Goal: Task Accomplishment & Management: Manage account settings

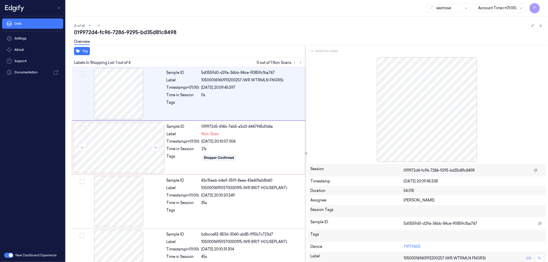
click at [323, 50] on div "Switch to video" at bounding box center [427, 51] width 238 height 8
click at [283, 26] on div "21 of 20" at bounding box center [309, 26] width 470 height 6
click at [300, 61] on icon at bounding box center [301, 63] width 4 height 4
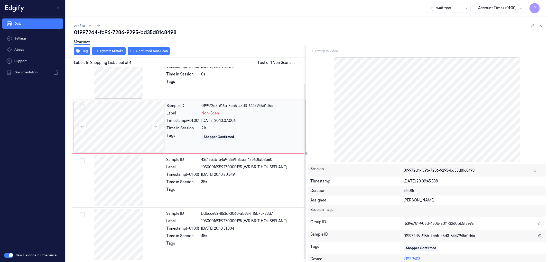
scroll to position [22, 0]
click at [188, 82] on div "Tags" at bounding box center [182, 82] width 33 height 8
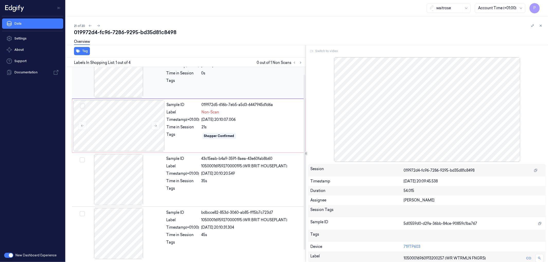
scroll to position [0, 0]
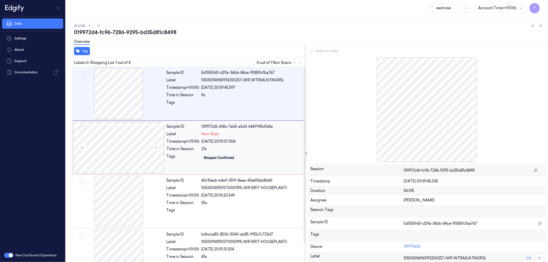
click at [185, 145] on div "Sample ID 019972d5-616b-7eb5-a5d3-6447945d1d6a Label Non-Scan Timestamp (+01:00…" at bounding box center [235, 147] width 140 height 51
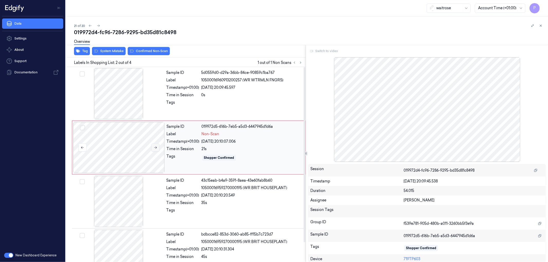
click at [154, 147] on icon at bounding box center [156, 148] width 4 height 4
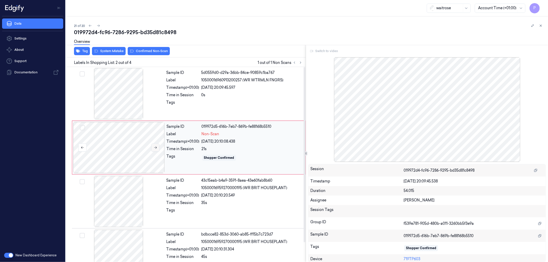
click at [154, 147] on icon at bounding box center [156, 148] width 4 height 4
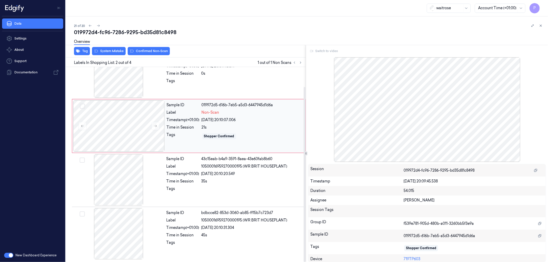
scroll to position [22, 0]
click at [233, 214] on div "bdbcce82-853d-3060-ab85-ff15b7c723d7" at bounding box center [251, 212] width 101 height 5
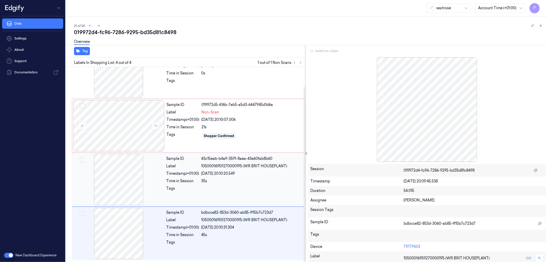
click at [231, 181] on div "35s" at bounding box center [251, 181] width 101 height 5
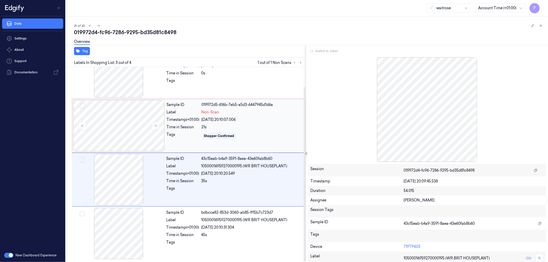
click at [239, 121] on div "22/09/2025 20:10:07.006" at bounding box center [252, 119] width 101 height 5
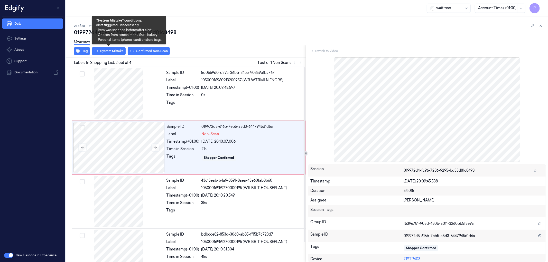
click at [111, 47] on div "Overview" at bounding box center [309, 42] width 470 height 13
click at [112, 51] on button "System Mistake" at bounding box center [109, 51] width 34 height 8
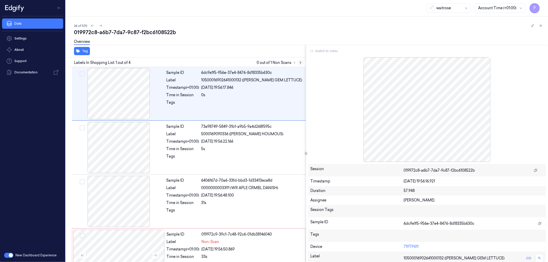
click at [299, 61] on icon at bounding box center [301, 63] width 4 height 4
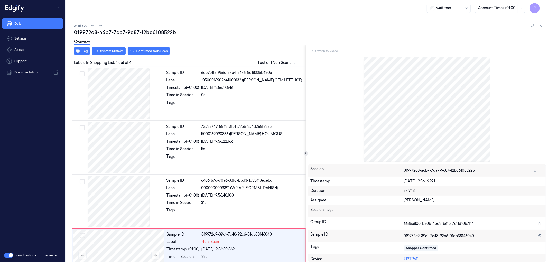
scroll to position [22, 0]
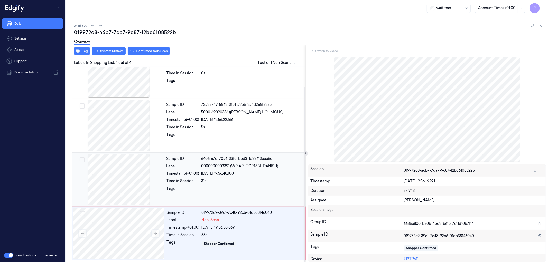
click at [255, 166] on span "0000000003391 (WR APLE CRMBL DANISH)" at bounding box center [239, 166] width 77 height 5
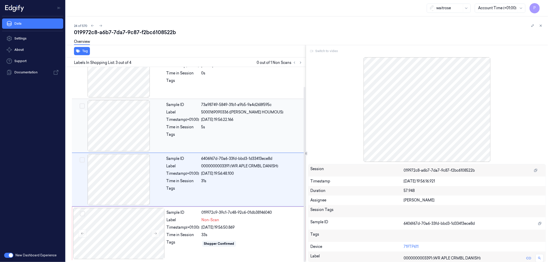
click at [251, 116] on div "Sample ID 73a98749-5849-31b1-a9b5-9a4d268f595c Label 5000169090336 (WR DORG HOU…" at bounding box center [234, 125] width 140 height 51
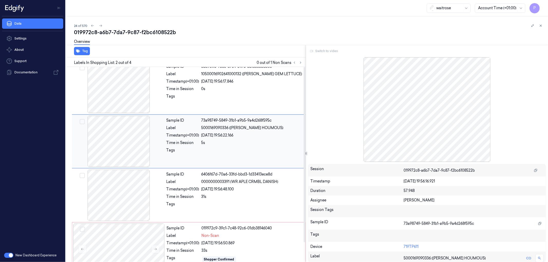
scroll to position [0, 0]
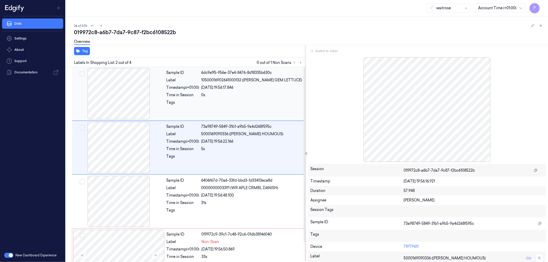
click at [240, 93] on div "0s" at bounding box center [251, 94] width 101 height 5
click at [241, 134] on span "5000169090336 (WR DORG HOUMOUS)" at bounding box center [242, 134] width 82 height 5
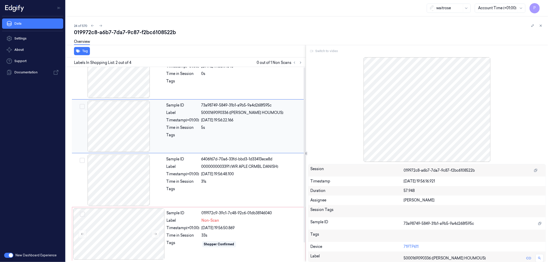
scroll to position [22, 0]
click at [237, 171] on div "22/09/2025 19:56:48.100" at bounding box center [251, 173] width 101 height 5
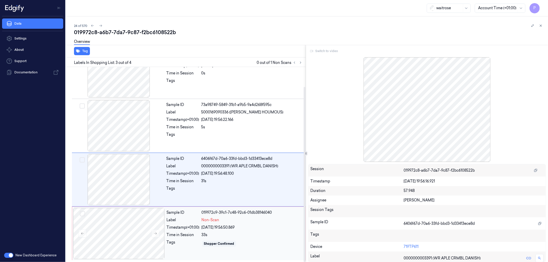
click at [245, 215] on div "019972c9-39c1-7c48-92c6-01db38146040" at bounding box center [252, 212] width 101 height 5
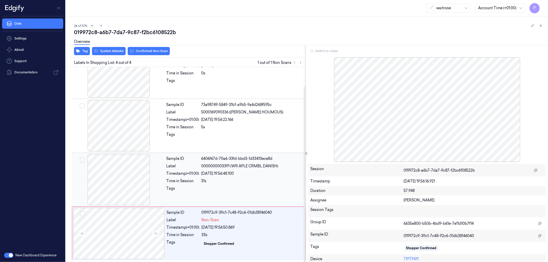
click at [258, 179] on div "31s" at bounding box center [251, 181] width 101 height 5
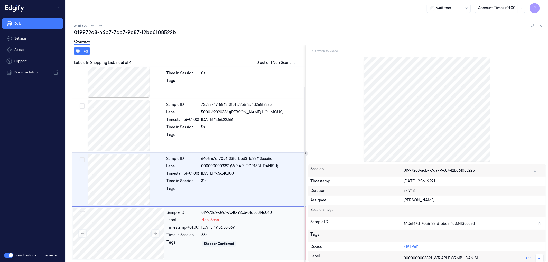
click at [252, 226] on div "22/09/2025 19:56:50.869" at bounding box center [252, 227] width 101 height 5
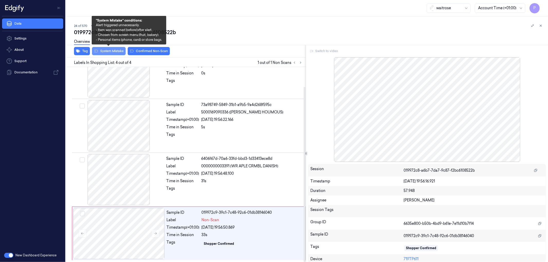
click at [115, 51] on button "System Mistake" at bounding box center [109, 51] width 34 height 8
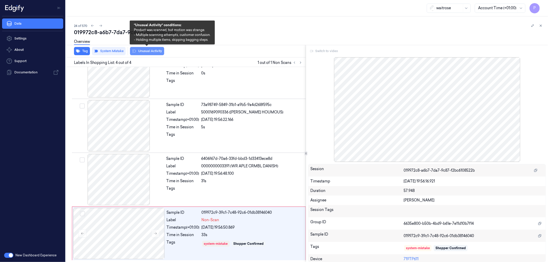
click at [140, 53] on button "Unusual Activity" at bounding box center [147, 51] width 34 height 8
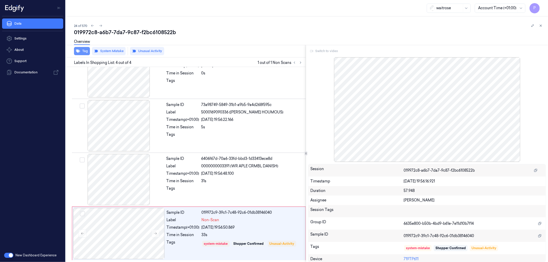
click at [83, 52] on button "Tag" at bounding box center [82, 51] width 16 height 8
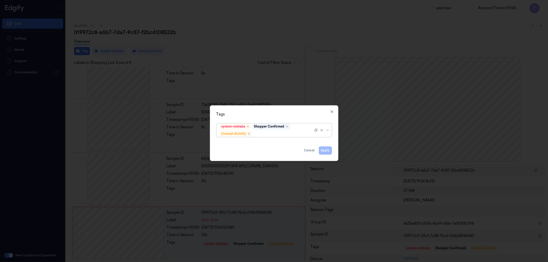
click at [263, 134] on div at bounding box center [283, 133] width 60 height 5
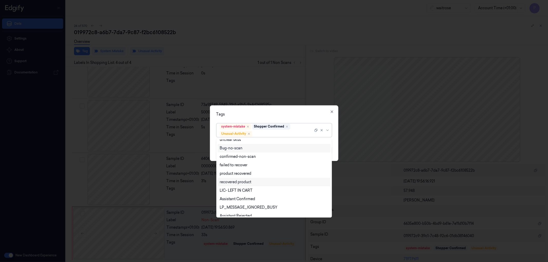
scroll to position [67, 0]
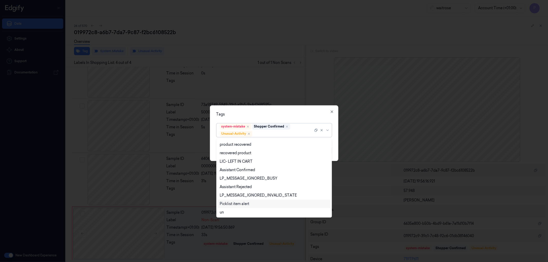
click at [246, 201] on div "Picklist item alert" at bounding box center [235, 203] width 30 height 5
click at [303, 112] on div "Tags" at bounding box center [274, 114] width 116 height 5
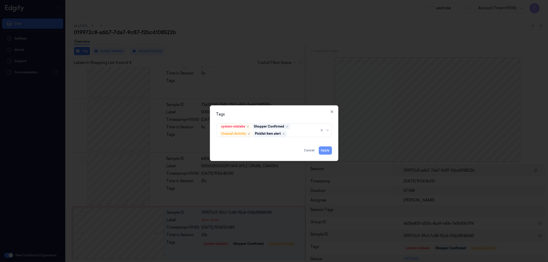
click at [324, 154] on button "Apply" at bounding box center [325, 150] width 13 height 8
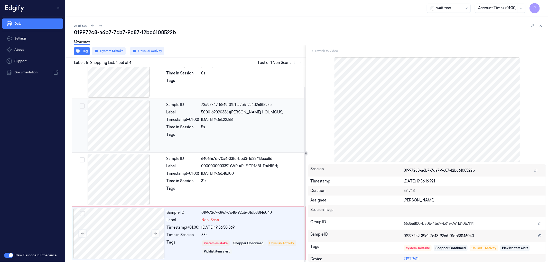
click at [234, 134] on div at bounding box center [251, 136] width 101 height 8
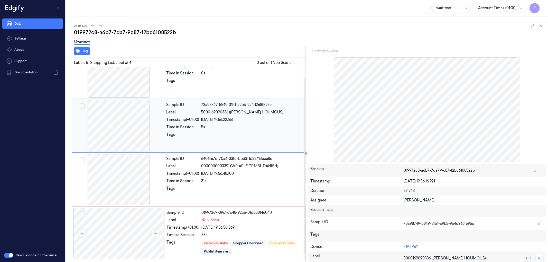
scroll to position [0, 0]
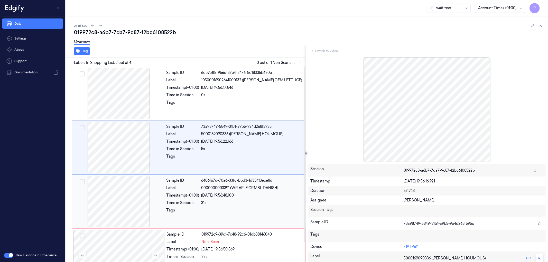
click at [235, 192] on div "Sample ID 6406f67d-70a6-33fd-bbd3-1d33413ece8d Label 0000000003391 (WR APLE CRM…" at bounding box center [234, 201] width 140 height 51
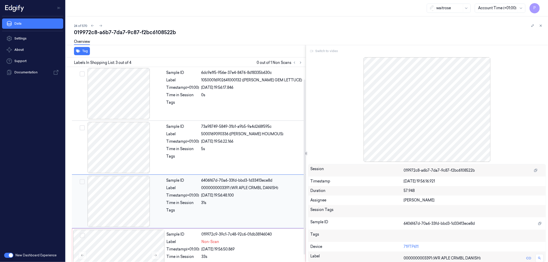
scroll to position [22, 0]
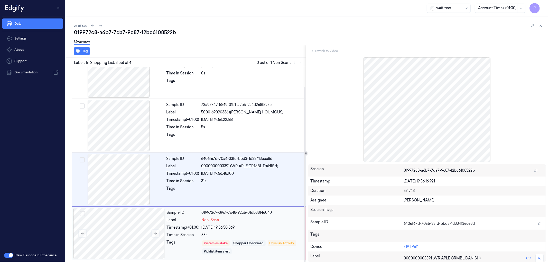
click at [251, 220] on div "Non-Scan" at bounding box center [252, 220] width 101 height 5
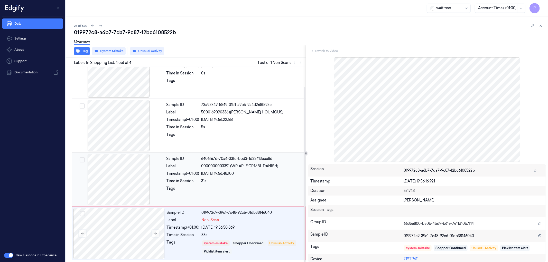
click at [250, 169] on div "Sample ID 6406f67d-70a6-33fd-bbd3-1d33413ece8d Label 0000000003391 (WR APLE CRM…" at bounding box center [234, 179] width 140 height 51
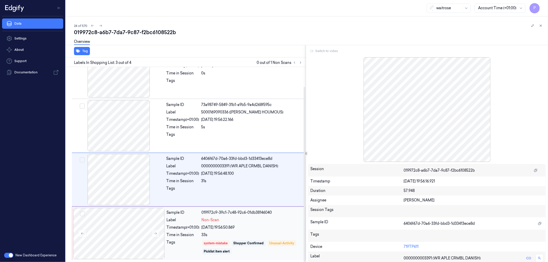
click at [259, 227] on div "22/09/2025 19:56:50.869" at bounding box center [252, 227] width 101 height 5
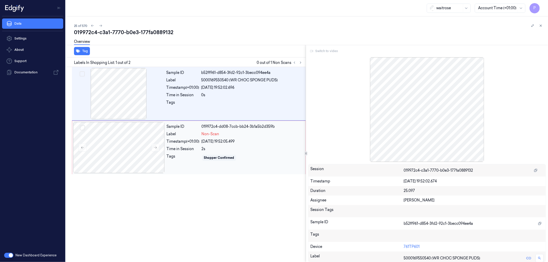
click at [270, 139] on div "22/09/2025 19:52:05.499" at bounding box center [252, 141] width 101 height 5
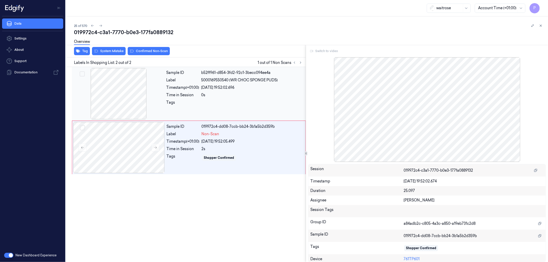
click at [266, 84] on div "Sample ID b52ff961-d854-3fd2-92c1-3becc094ee4a Label 5000169550540 (WR CHOC SPO…" at bounding box center [234, 93] width 140 height 51
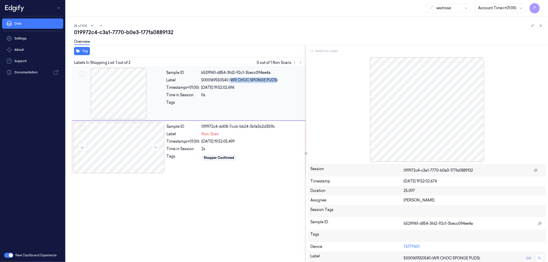
drag, startPoint x: 231, startPoint y: 80, endPoint x: 276, endPoint y: 79, distance: 45.0
click at [276, 79] on span "5000169550540 (WR CHOC SPONGE PUDS)" at bounding box center [239, 80] width 77 height 5
copy span "WR CHOC SPONGE PUDS"
click at [260, 141] on div "22/09/2025 19:52:05.499" at bounding box center [252, 141] width 101 height 5
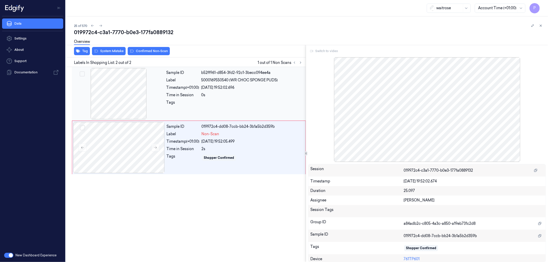
click at [256, 93] on div "0s" at bounding box center [251, 94] width 101 height 5
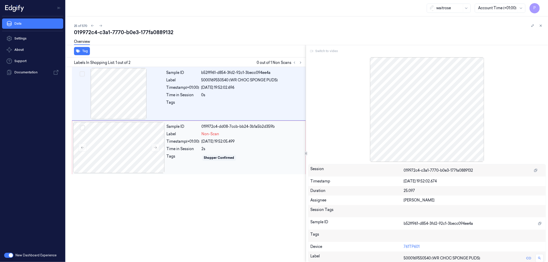
click at [264, 145] on div "Sample ID 019972c4-dd08-7ccb-bb24-3b1a5b2d359b Label Non-Scan Timestamp (+01:00…" at bounding box center [235, 147] width 140 height 51
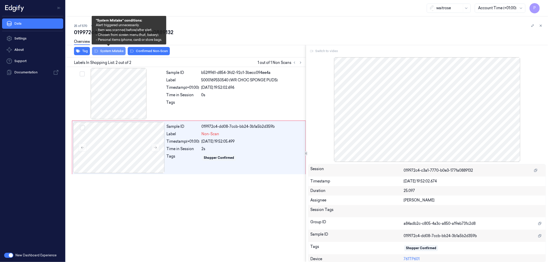
click at [108, 51] on button "System Mistake" at bounding box center [109, 51] width 34 height 8
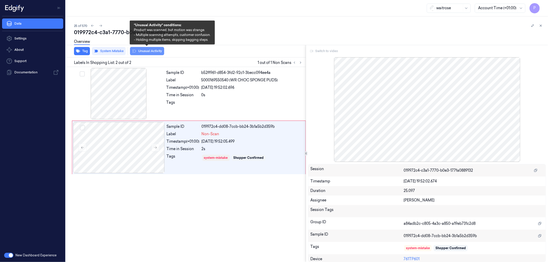
click at [143, 51] on button "Unusual Activity" at bounding box center [147, 51] width 34 height 8
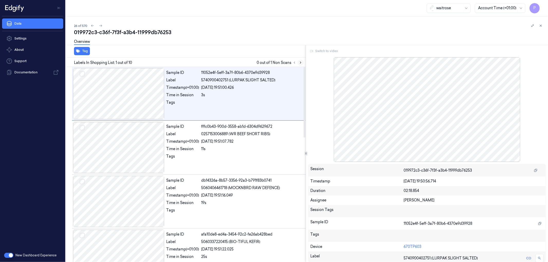
click at [300, 63] on icon at bounding box center [301, 63] width 4 height 4
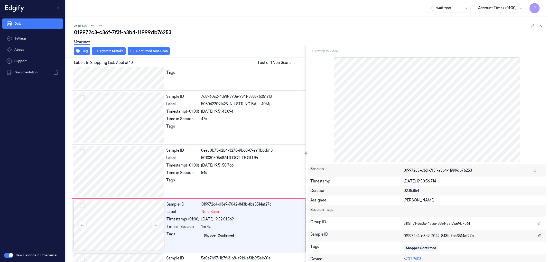
scroll to position [346, 0]
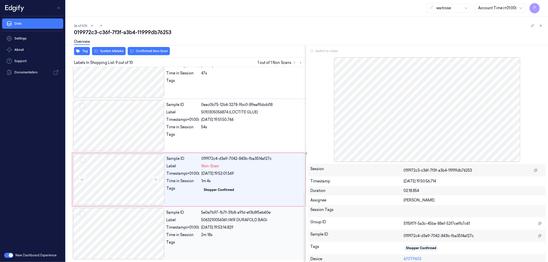
click at [252, 227] on div "[DATE] 19:53:14.829" at bounding box center [251, 227] width 101 height 5
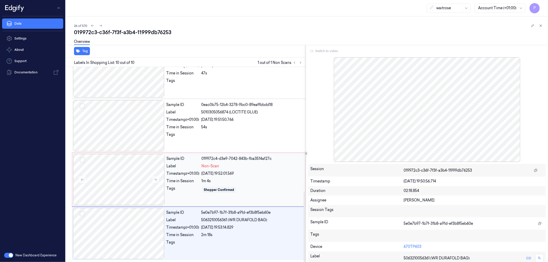
click at [255, 188] on div "Shopper Confirmed" at bounding box center [252, 190] width 101 height 8
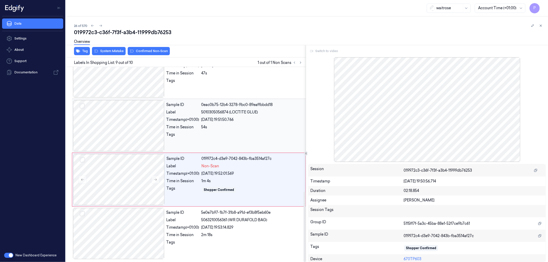
click at [236, 129] on div "54s" at bounding box center [251, 127] width 101 height 5
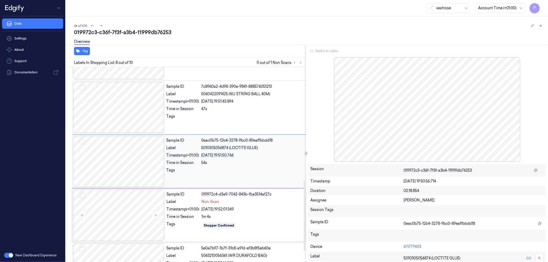
scroll to position [307, 0]
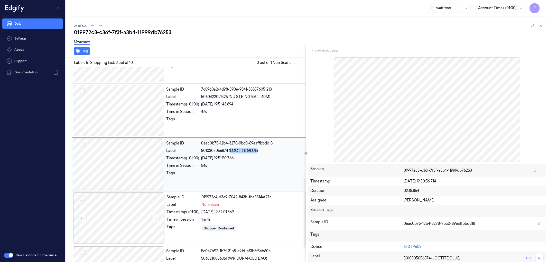
drag, startPoint x: 230, startPoint y: 151, endPoint x: 256, endPoint y: 151, distance: 25.9
click at [256, 151] on span "5010305056874 (LOCTITE GLUE)" at bounding box center [229, 150] width 57 height 5
copy span "LOCTITE GLUE"
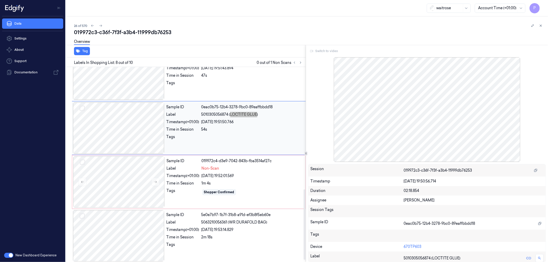
scroll to position [346, 0]
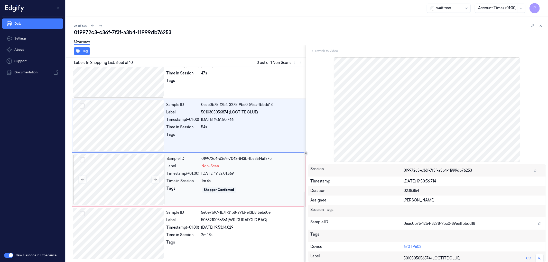
click at [254, 167] on div "Non-Scan" at bounding box center [252, 166] width 101 height 5
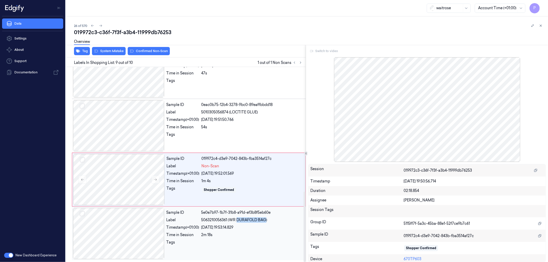
drag, startPoint x: 237, startPoint y: 220, endPoint x: 262, endPoint y: 220, distance: 25.4
click at [266, 220] on span "5063210056361 (WR DURAFOLD BAG)" at bounding box center [234, 220] width 66 height 5
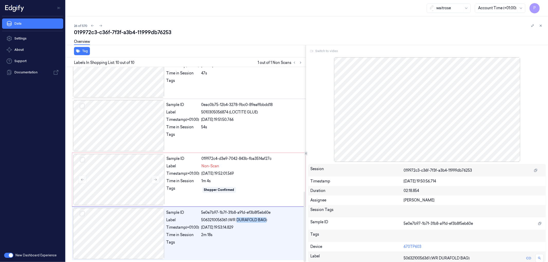
copy span "DURAFOLD BAG"
click at [248, 166] on div "Non-Scan" at bounding box center [252, 166] width 101 height 5
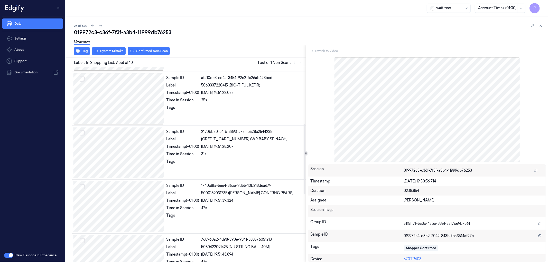
scroll to position [155, 0]
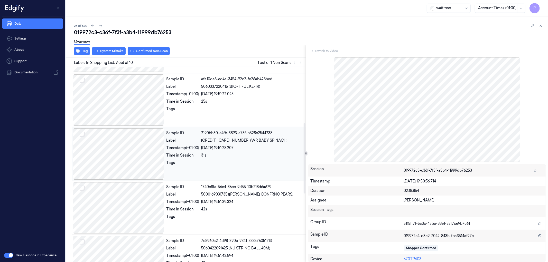
click at [232, 137] on div "Sample ID 2190bb30-e4fb-3893-a73f-b528e2544238 Label 5000169634578 (WR BABY SPI…" at bounding box center [234, 153] width 140 height 51
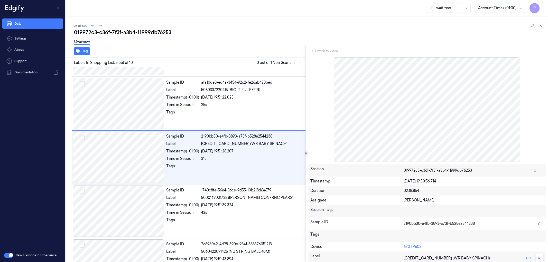
scroll to position [145, 0]
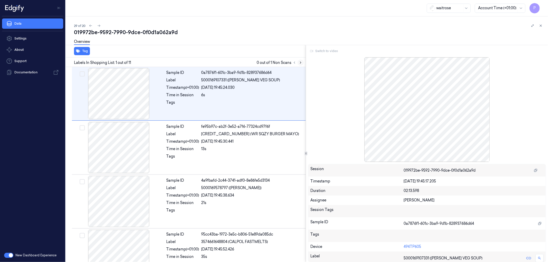
click at [300, 62] on icon at bounding box center [301, 63] width 4 height 4
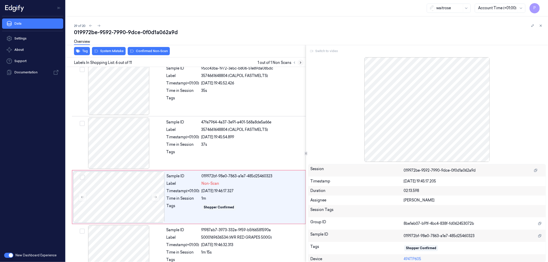
scroll to position [199, 0]
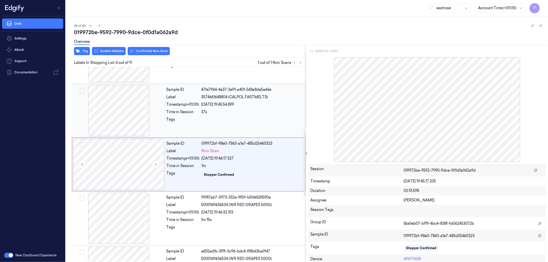
click at [229, 97] on span "3574661648804 (CALPOL FASTMELTS)" at bounding box center [234, 97] width 67 height 5
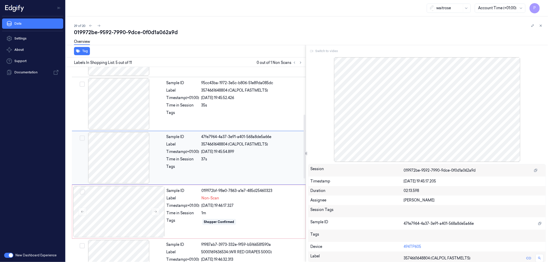
scroll to position [145, 0]
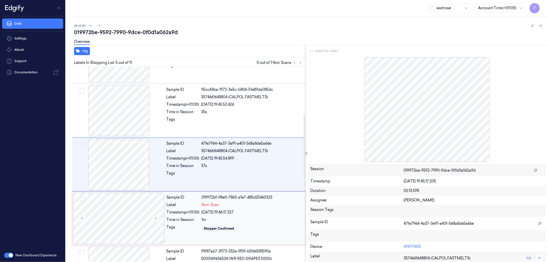
click at [239, 201] on div "Sample ID 019972bf-98e0-7863-a1e7-485d25460323 Label Non-Scan Timestamp (+01:00…" at bounding box center [235, 218] width 140 height 51
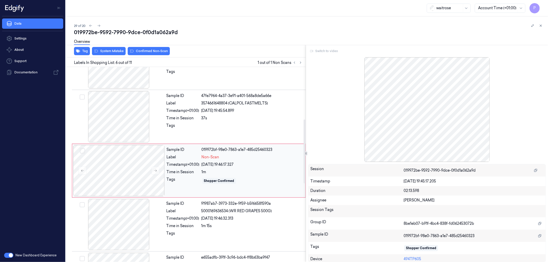
scroll to position [199, 0]
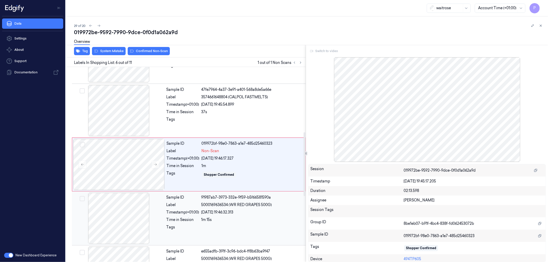
click at [230, 213] on div "22/09/2025 19:46:32.313" at bounding box center [251, 212] width 101 height 5
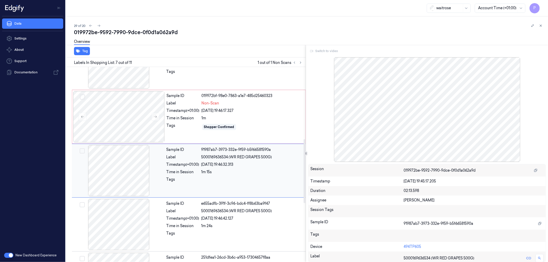
scroll to position [253, 0]
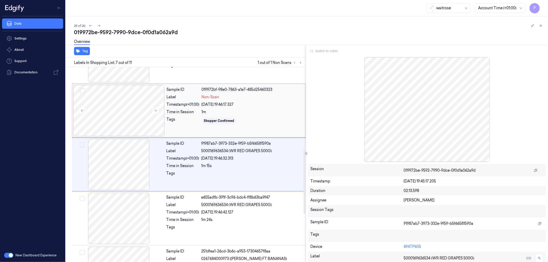
click at [242, 88] on div "019972bf-98e0-7863-a1e7-485d25460323" at bounding box center [252, 89] width 101 height 5
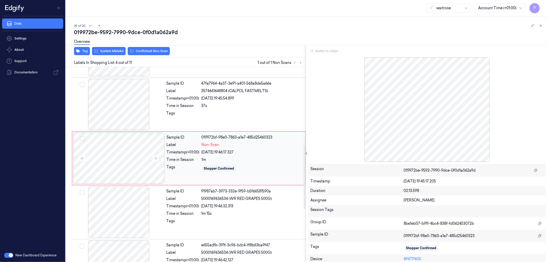
scroll to position [199, 0]
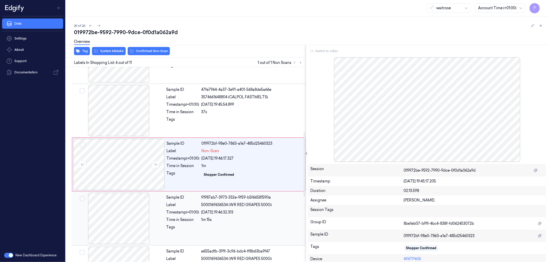
click at [253, 208] on div "Sample ID 91987ab7-3973-332e-9f59-b5f66581590a Label 5000169636534 (WR RED GRAP…" at bounding box center [234, 218] width 140 height 51
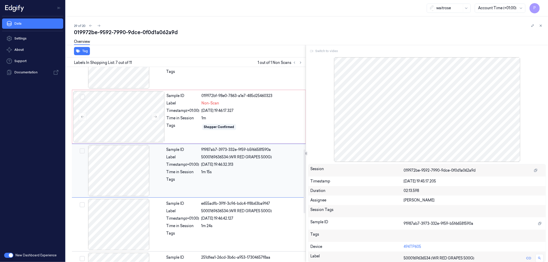
scroll to position [253, 0]
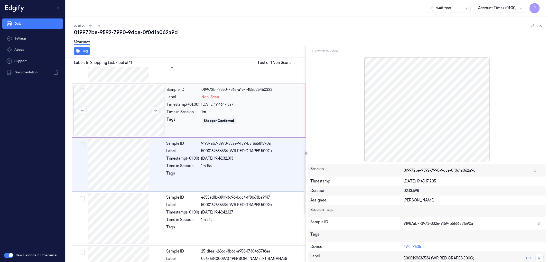
click at [194, 112] on div "Time in Session" at bounding box center [183, 111] width 33 height 5
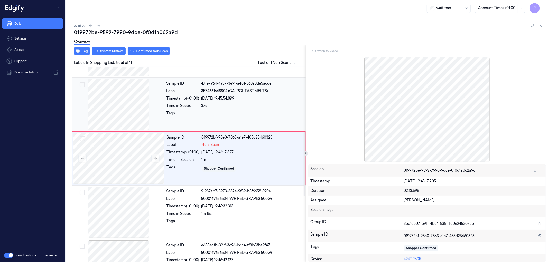
scroll to position [199, 0]
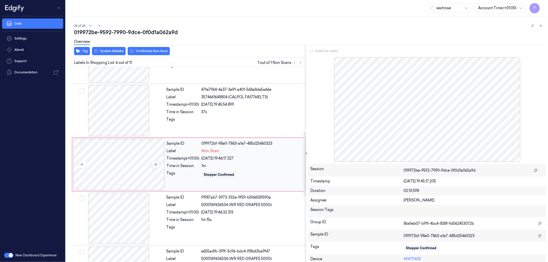
click at [155, 165] on icon at bounding box center [155, 165] width 3 height 2
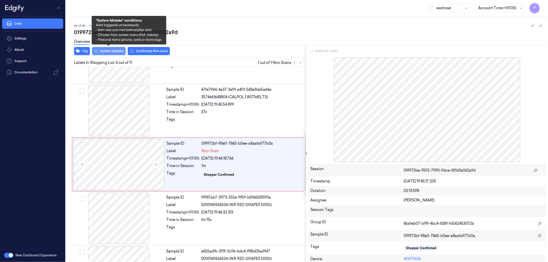
click at [114, 50] on button "System Mistake" at bounding box center [109, 51] width 34 height 8
click at [80, 50] on icon "button" at bounding box center [78, 51] width 4 height 4
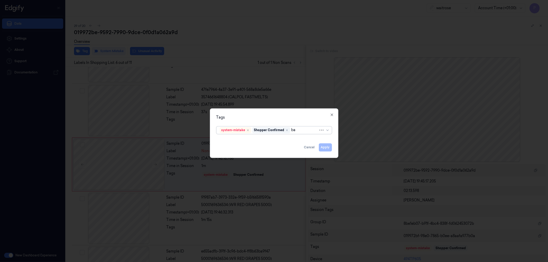
type input "bag"
click at [232, 142] on div "bags" at bounding box center [274, 140] width 109 height 5
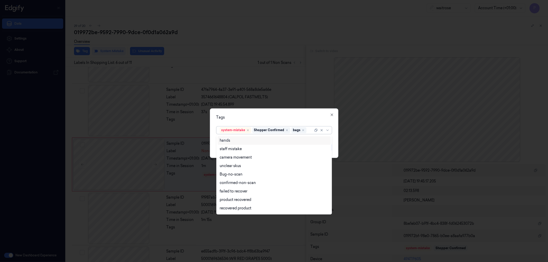
click at [306, 115] on div "Tags" at bounding box center [274, 117] width 116 height 5
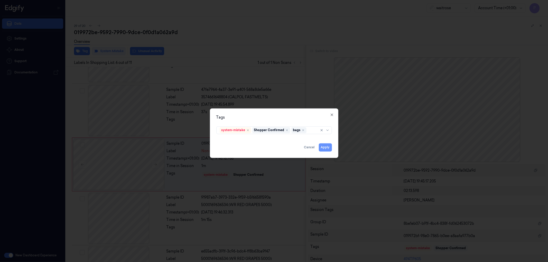
click at [325, 148] on button "Apply" at bounding box center [325, 147] width 13 height 8
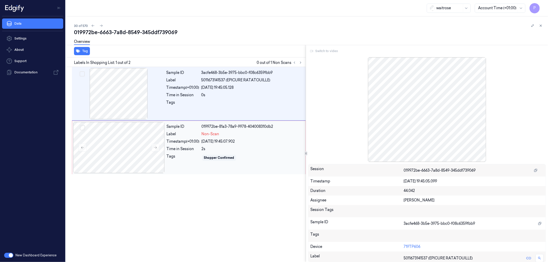
click at [248, 134] on div "Non-Scan" at bounding box center [252, 134] width 101 height 5
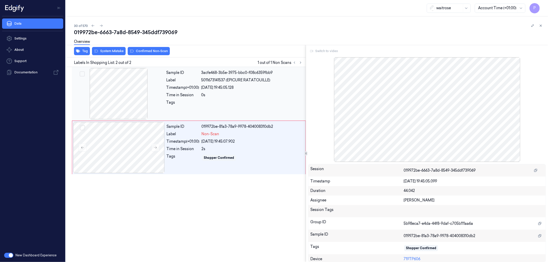
click at [217, 98] on div "0s" at bounding box center [251, 94] width 101 height 5
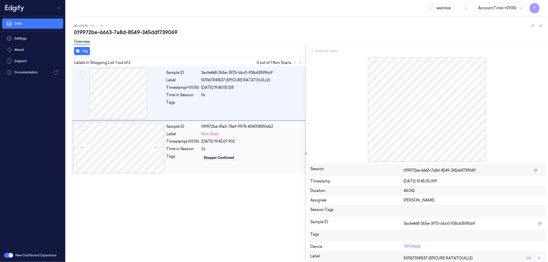
click at [274, 139] on div "22/09/2025 19:45:07.902" at bounding box center [252, 141] width 101 height 5
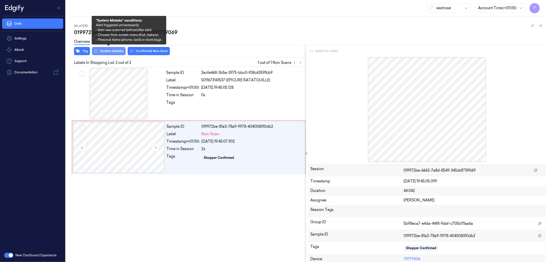
click at [113, 50] on button "System Mistake" at bounding box center [109, 51] width 34 height 8
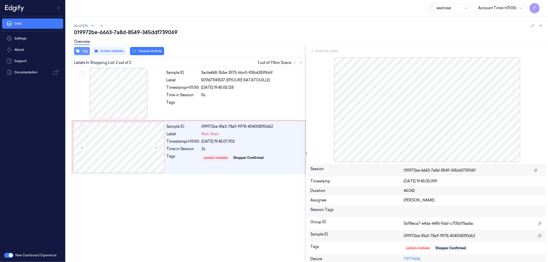
click at [80, 51] on icon "button" at bounding box center [78, 51] width 4 height 3
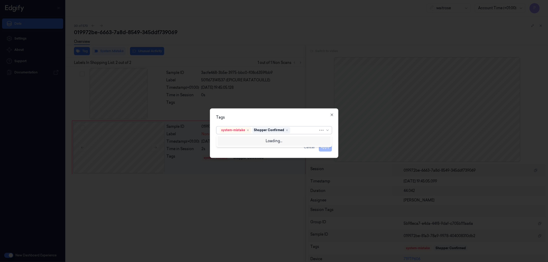
click at [299, 132] on div at bounding box center [304, 130] width 27 height 5
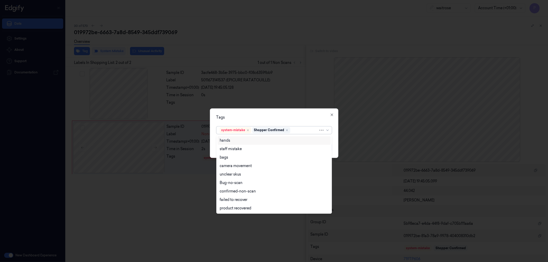
type input "u"
click at [238, 183] on div "Unusual-Activity" at bounding box center [234, 182] width 29 height 5
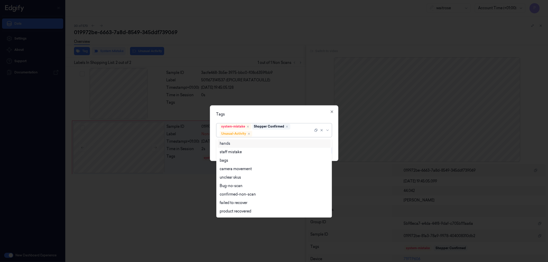
click at [301, 115] on div "Tags" at bounding box center [274, 114] width 116 height 5
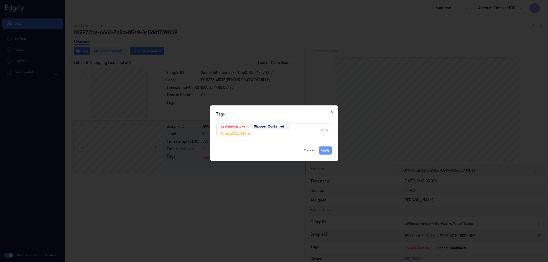
click at [323, 148] on button "Apply" at bounding box center [325, 150] width 13 height 8
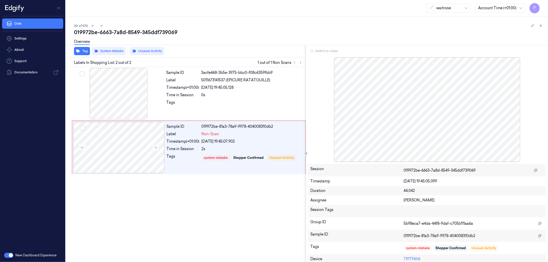
click at [322, 25] on div "30 of 570" at bounding box center [309, 26] width 470 height 6
click at [541, 27] on icon at bounding box center [541, 26] width 4 height 4
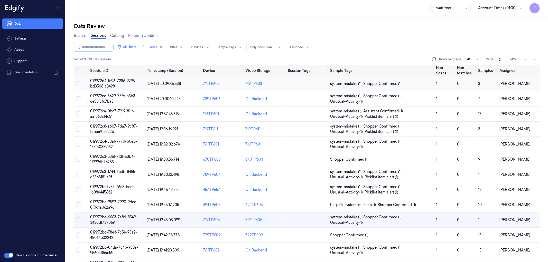
scroll to position [57, 0]
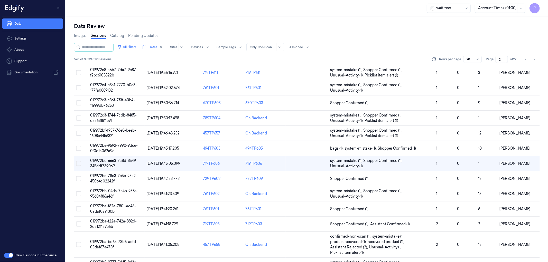
click at [475, 59] on div at bounding box center [477, 59] width 6 height 7
click at [472, 86] on div "200" at bounding box center [470, 85] width 7 height 5
type input "1"
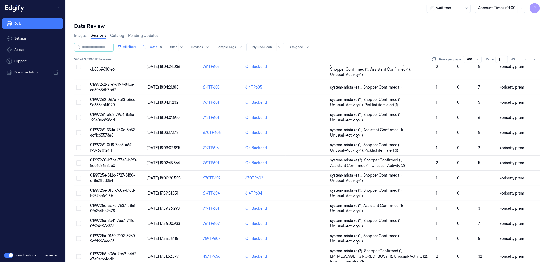
scroll to position [1818, 0]
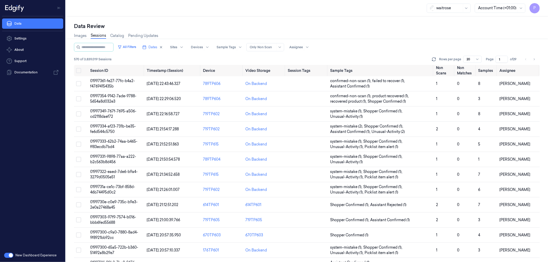
click at [358, 30] on div "Images Sessions Catalog Pending Updates" at bounding box center [307, 36] width 466 height 13
drag, startPoint x: 501, startPoint y: 60, endPoint x: 498, endPoint y: 60, distance: 3.6
click at [144, 1] on input "1" at bounding box center [501, 59] width 12 height 7
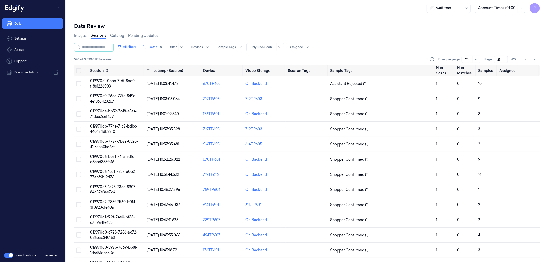
click at [144, 1] on div "Images Sessions Catalog Pending Updates" at bounding box center [307, 36] width 466 height 13
click at [144, 1] on icon "Go to previous page" at bounding box center [525, 59] width 3 height 4
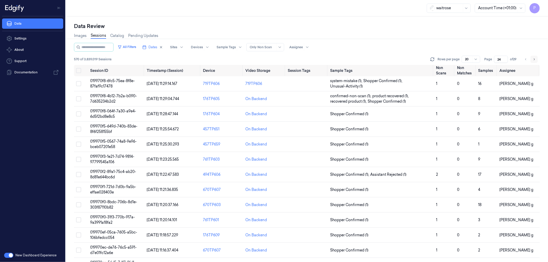
click at [144, 1] on icon "Go to next page" at bounding box center [533, 59] width 3 height 4
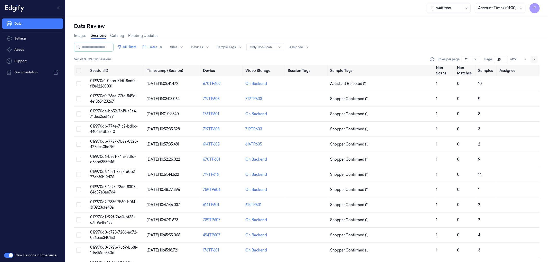
click at [144, 1] on button "Go to next page" at bounding box center [533, 59] width 7 height 7
click at [144, 1] on icon "Go to previous page" at bounding box center [525, 59] width 3 height 4
type input "25"
click at [79, 1] on button "Select all" at bounding box center [78, 70] width 5 height 5
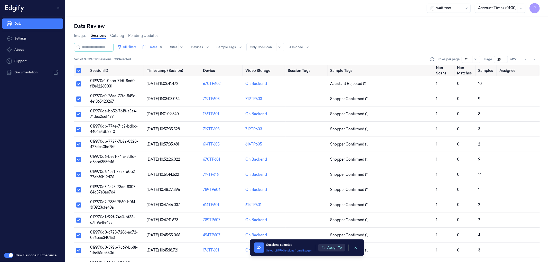
click at [144, 1] on button "Assign To" at bounding box center [331, 248] width 27 height 8
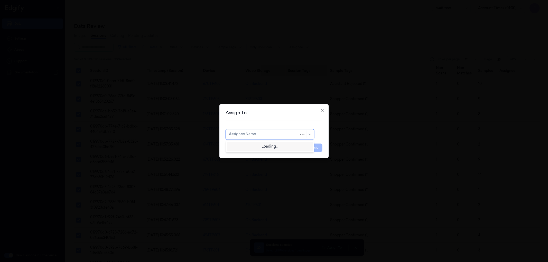
click at [144, 1] on div at bounding box center [264, 134] width 70 height 5
type input "var"
click at [144, 1] on div "[PERSON_NAME]" at bounding box center [270, 145] width 82 height 5
click at [144, 1] on button "Assign" at bounding box center [315, 148] width 14 height 8
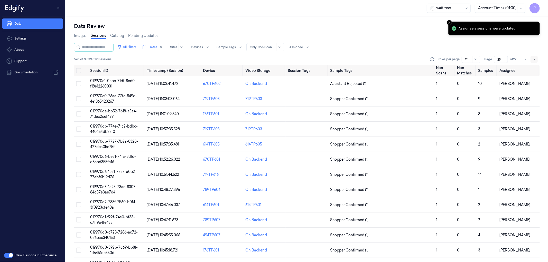
click at [144, 1] on icon "Go to next page" at bounding box center [533, 59] width 3 height 4
type input "26"
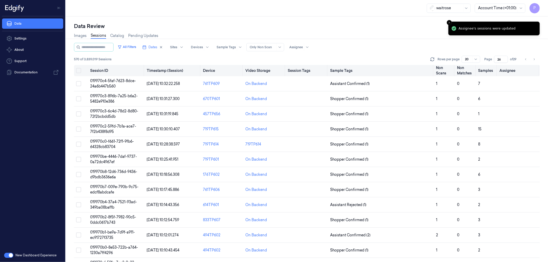
click at [79, 1] on button "Select all" at bounding box center [78, 70] width 5 height 5
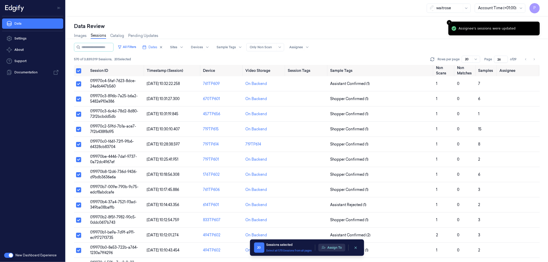
click at [144, 1] on button "Assign To" at bounding box center [331, 248] width 27 height 8
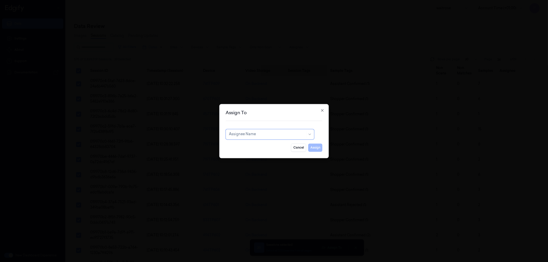
click at [144, 1] on div at bounding box center [267, 134] width 77 height 5
type input "ro"
click at [144, 1] on div "[PERSON_NAME]" at bounding box center [270, 145] width 82 height 5
click at [144, 1] on button "Assign" at bounding box center [315, 148] width 14 height 8
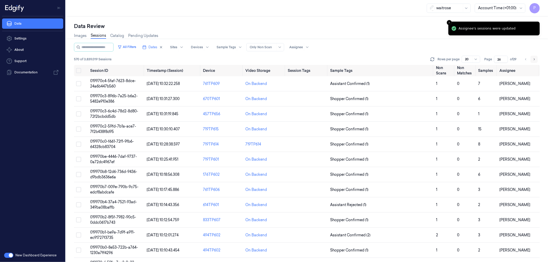
click at [144, 1] on icon "Go to next page" at bounding box center [533, 59] width 3 height 4
type input "27"
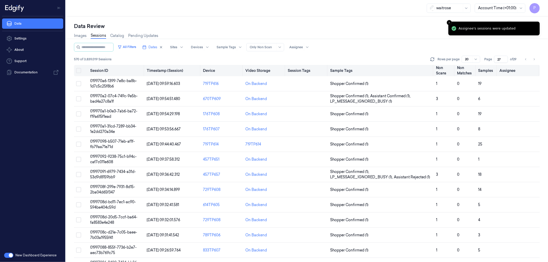
click at [76, 1] on button "Select all" at bounding box center [78, 70] width 5 height 5
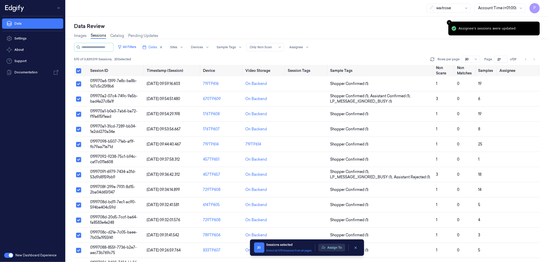
click at [144, 1] on button "Assign To" at bounding box center [331, 248] width 27 height 8
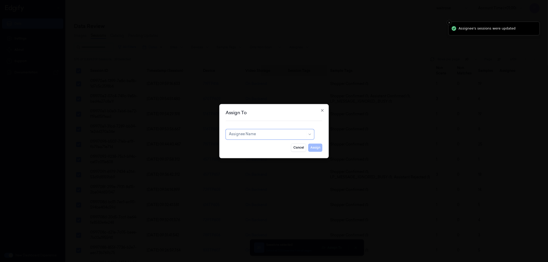
type input "p"
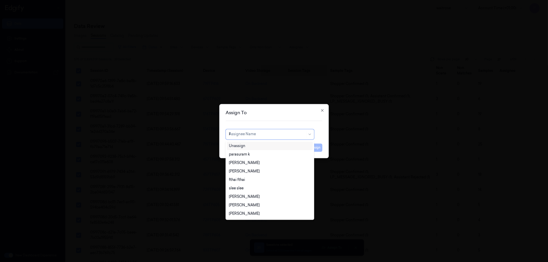
type input "ko"
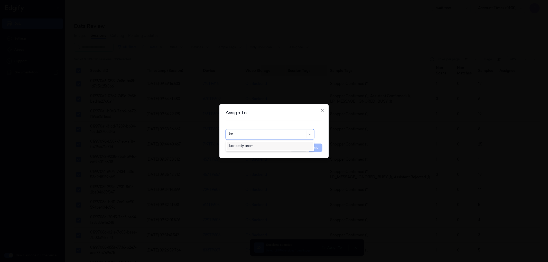
click at [144, 1] on div "korisetty prem" at bounding box center [270, 145] width 82 height 5
click at [144, 1] on button "Assign" at bounding box center [315, 148] width 14 height 8
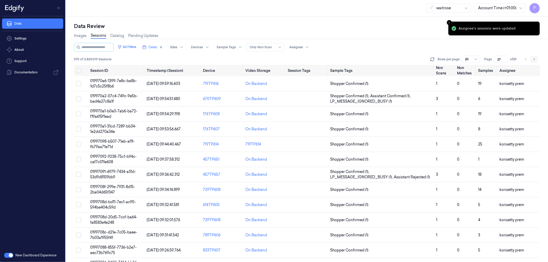
click at [144, 1] on button "Go to next page" at bounding box center [533, 59] width 7 height 7
type input "28"
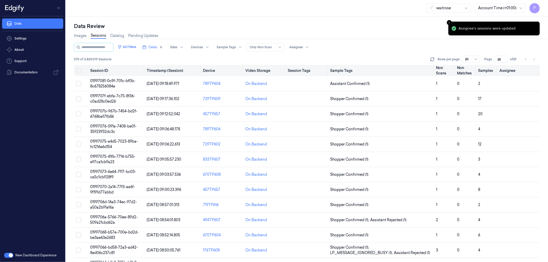
click at [78, 1] on button "Select all" at bounding box center [78, 70] width 5 height 5
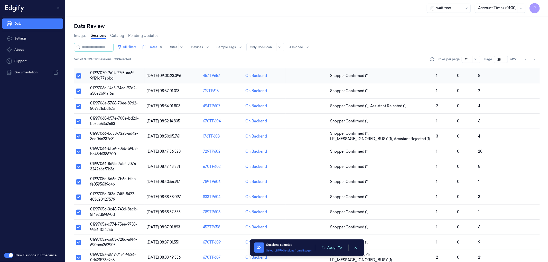
scroll to position [121, 0]
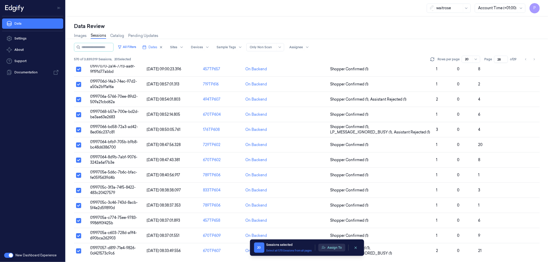
click at [144, 1] on button "Assign To" at bounding box center [331, 248] width 27 height 8
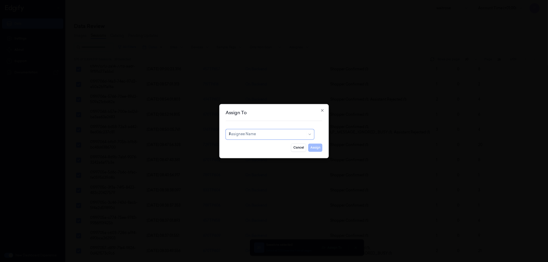
type input "ko"
click at [144, 1] on div "korisetty prem" at bounding box center [270, 145] width 82 height 5
click at [144, 1] on button "Assign" at bounding box center [315, 148] width 14 height 8
